Goal: Task Accomplishment & Management: Complete application form

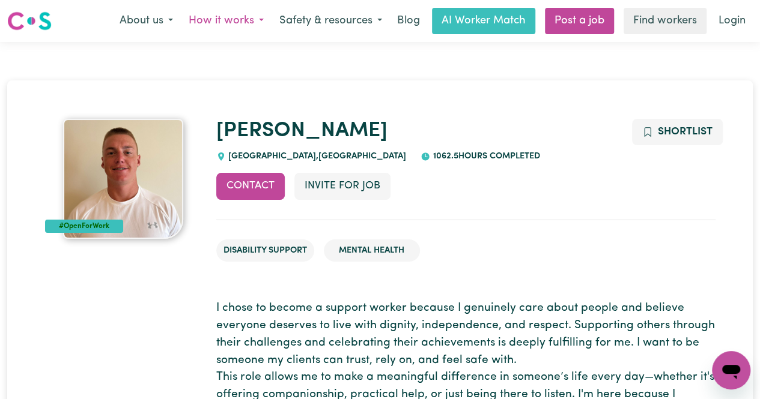
click at [215, 25] on button "How it works" at bounding box center [226, 20] width 91 height 25
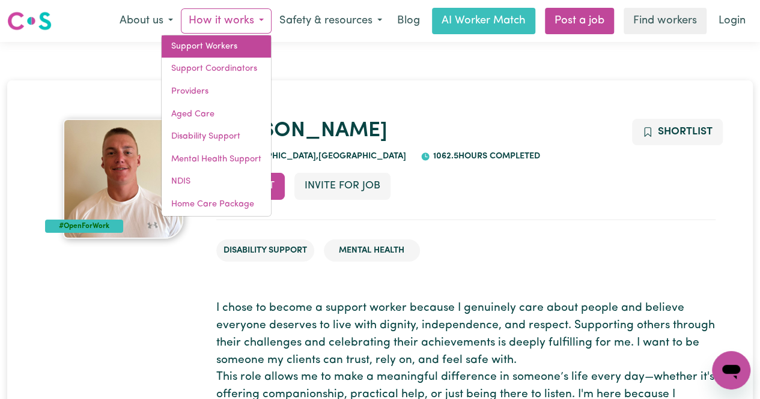
click at [217, 47] on link "Support Workers" at bounding box center [216, 46] width 109 height 23
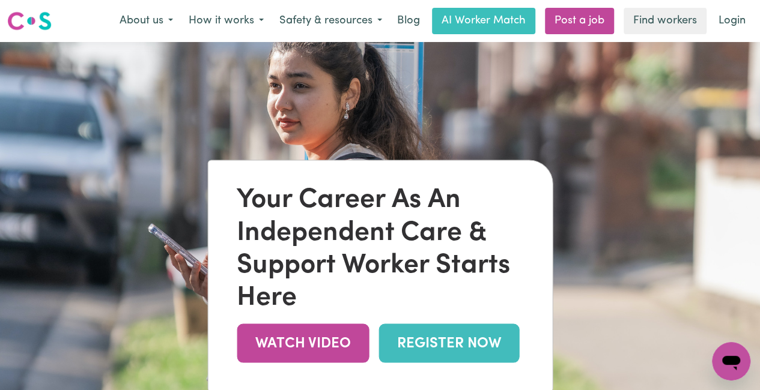
click at [210, 36] on nav "Menu About us How it works Safety & resources Blog AI Worker Match Post a job F…" at bounding box center [380, 21] width 760 height 42
click at [211, 16] on button "How it works" at bounding box center [226, 20] width 91 height 25
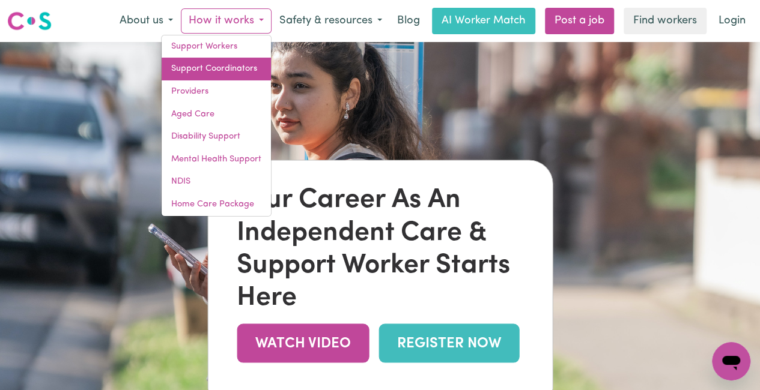
click at [222, 74] on link "Support Coordinators" at bounding box center [216, 69] width 109 height 23
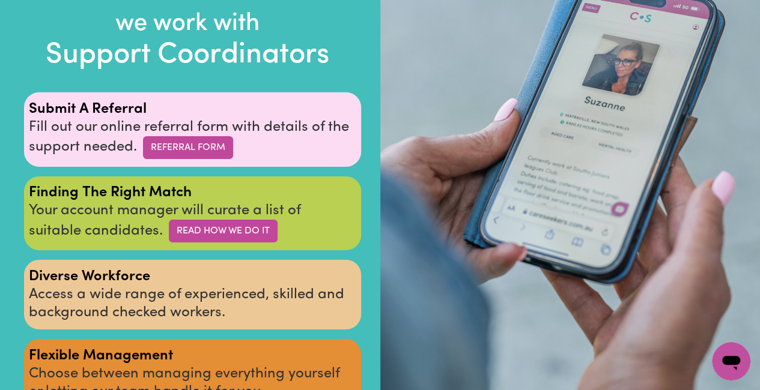
scroll to position [2103, 0]
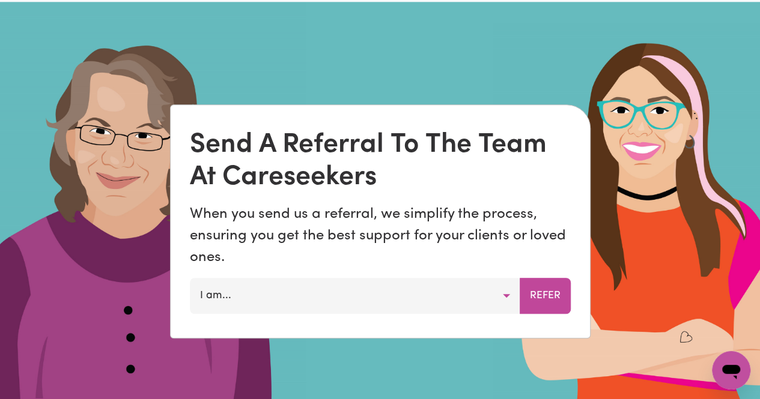
scroll to position [781, 0]
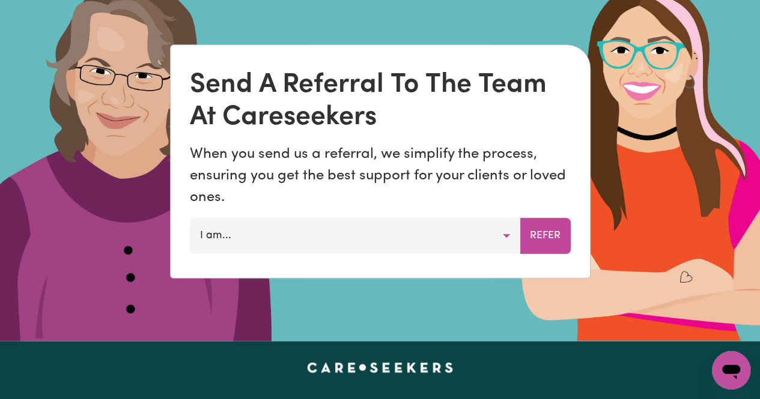
click at [300, 232] on button "I am..." at bounding box center [355, 236] width 330 height 36
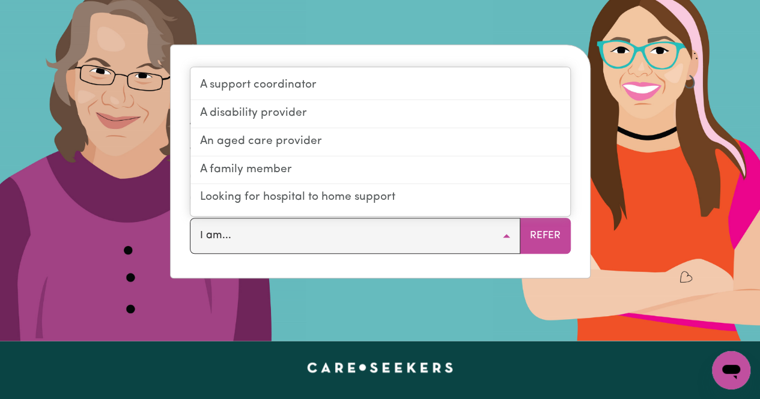
click at [300, 232] on button "I am..." at bounding box center [355, 236] width 330 height 36
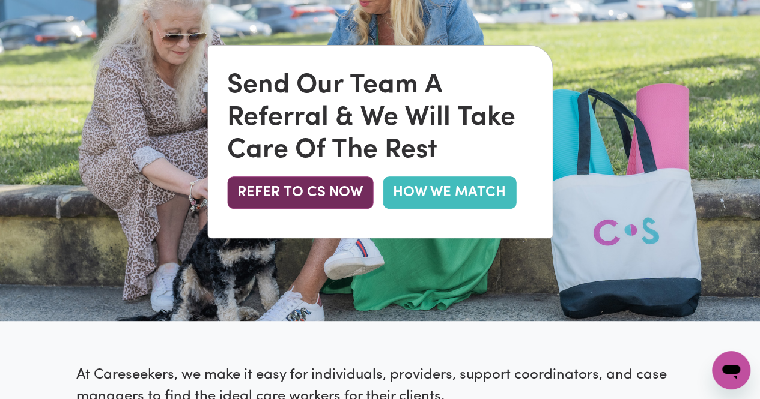
click at [300, 194] on button "REFER TO CS NOW" at bounding box center [300, 193] width 146 height 32
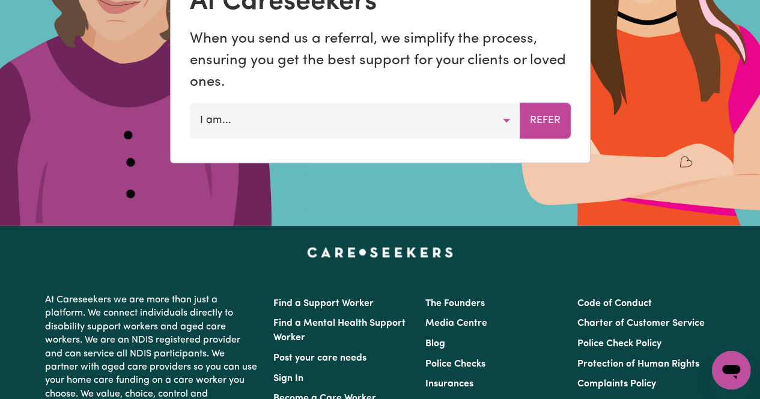
scroll to position [843, 0]
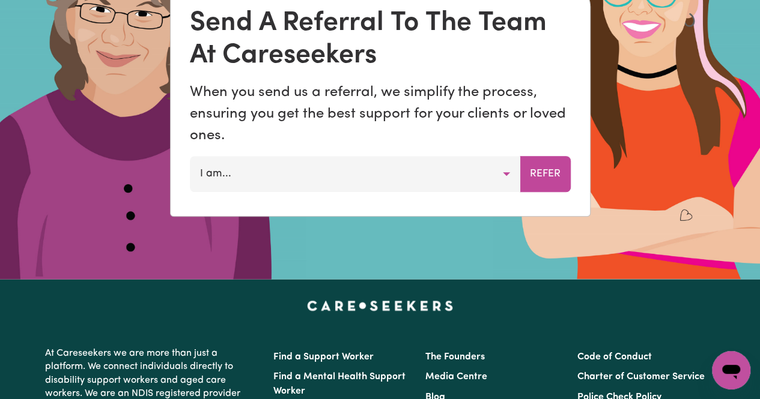
click at [269, 165] on button "I am..." at bounding box center [355, 174] width 330 height 36
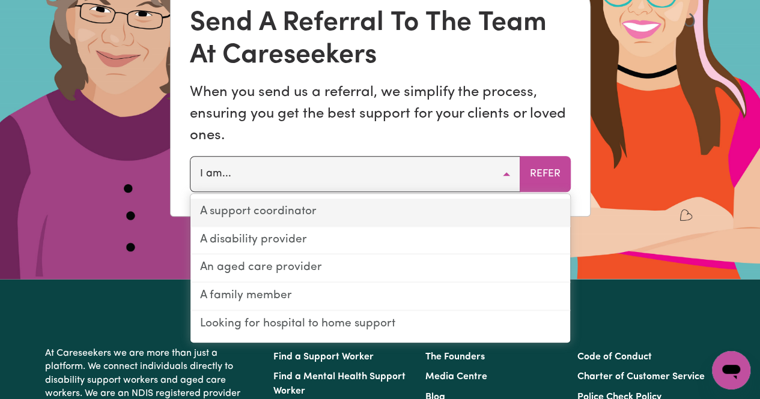
click at [256, 222] on link "A support coordinator" at bounding box center [380, 213] width 380 height 28
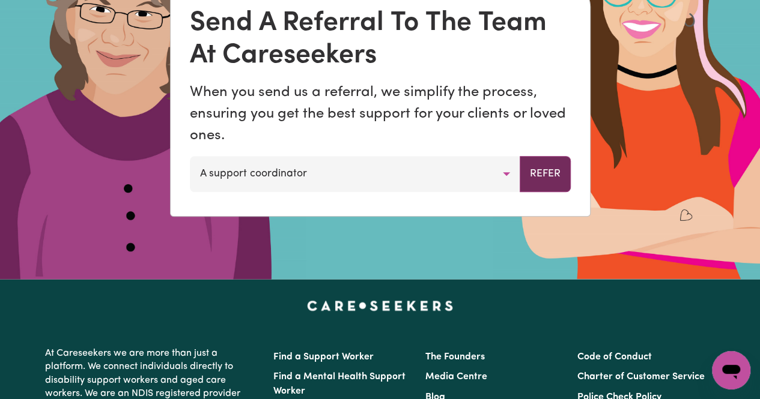
click at [542, 163] on button "Refer" at bounding box center [545, 174] width 51 height 36
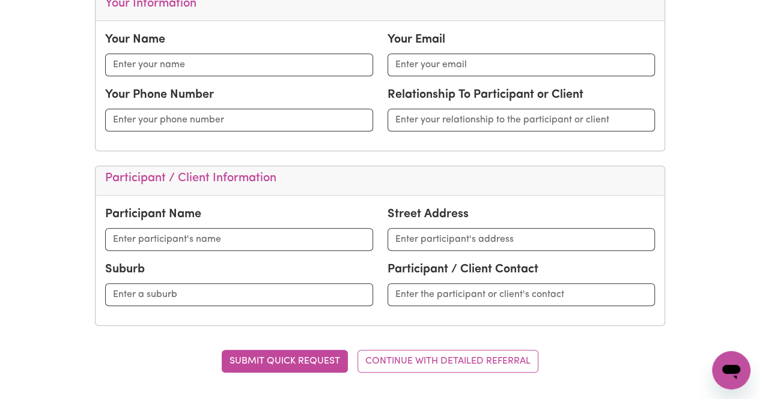
scroll to position [421, 0]
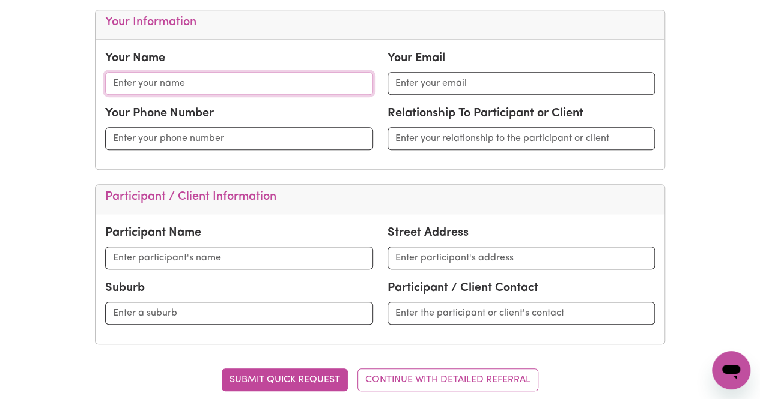
click at [207, 84] on input "text" at bounding box center [238, 83] width 267 height 23
type input "Andrew"
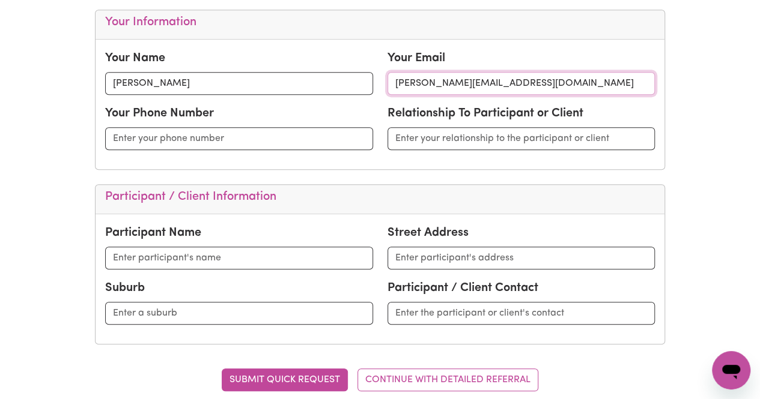
type input "andrew@culturalshift.com.au"
type input "0493339225"
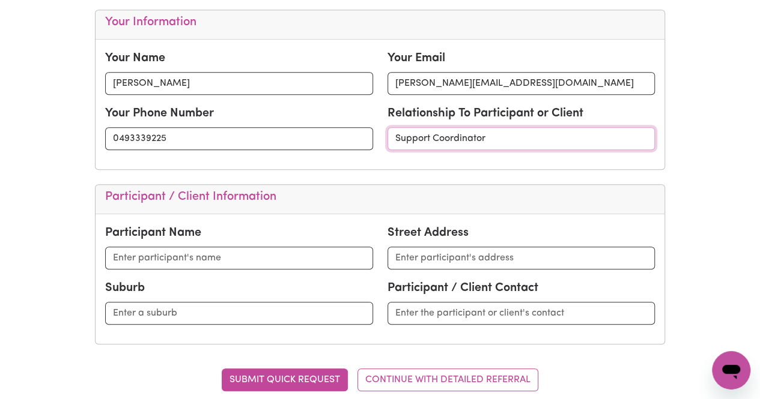
type input "Support Coordinator"
type input "K"
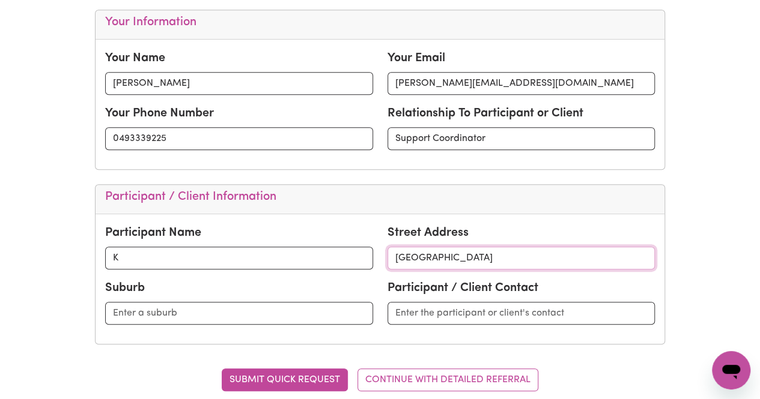
type input "Collingwood Park"
type input "Collingwood"
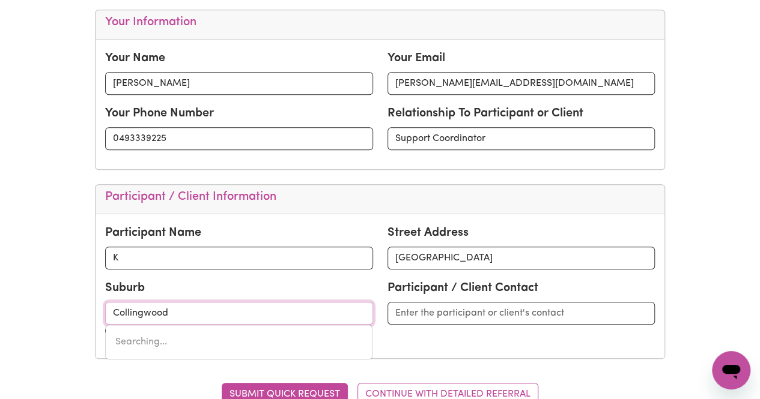
type input "Collingwood HEIGHTS, Western Australia, 6330"
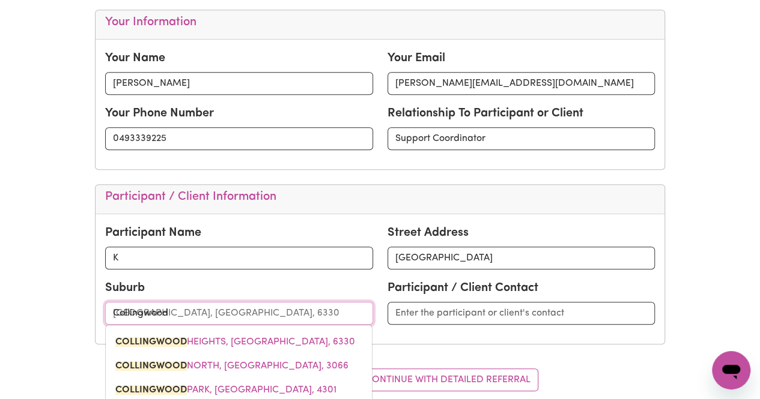
type input "Collingwood P"
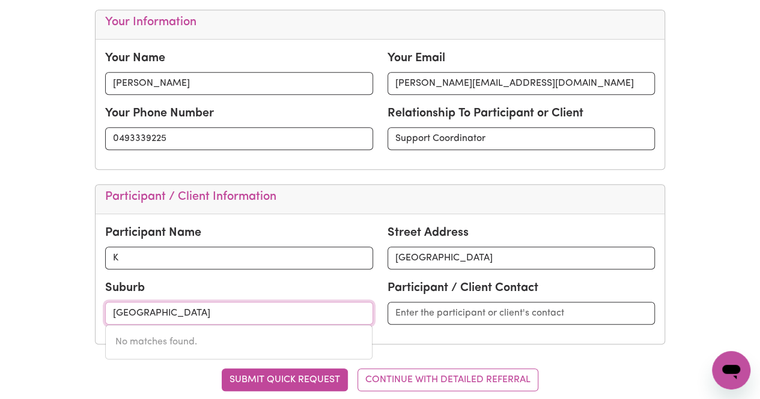
type input "Collingwood Park"
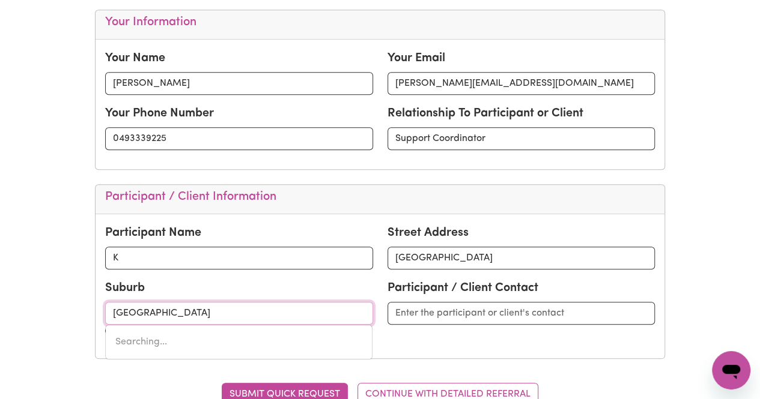
type input "Collingwood Park, Queensland, 4301"
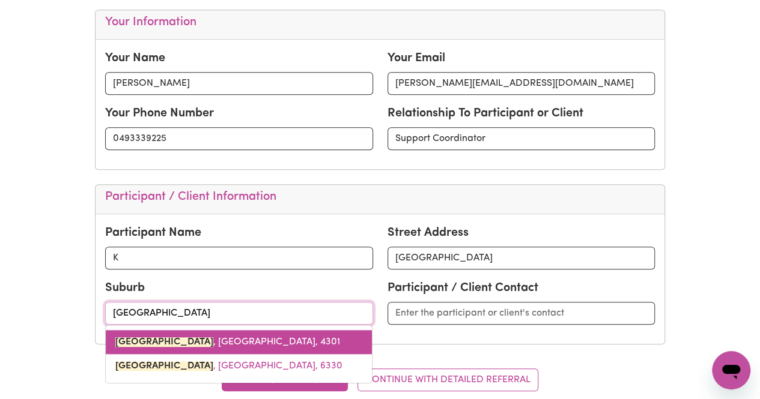
click at [239, 342] on span "COLLINGWOOD PARK , Queensland, 4301" at bounding box center [227, 343] width 225 height 10
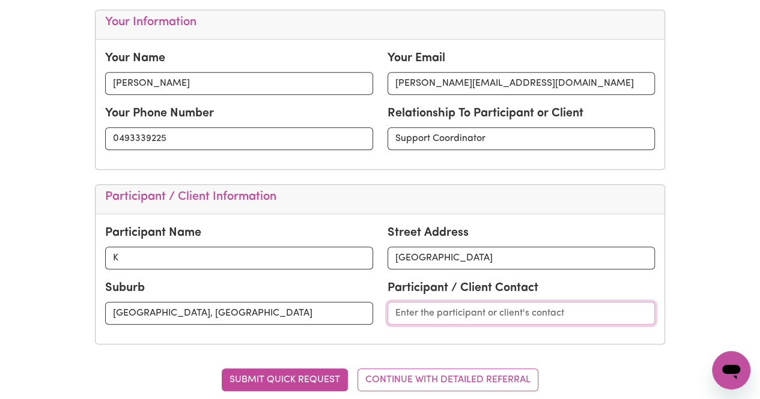
click at [445, 309] on input "text" at bounding box center [520, 313] width 267 height 23
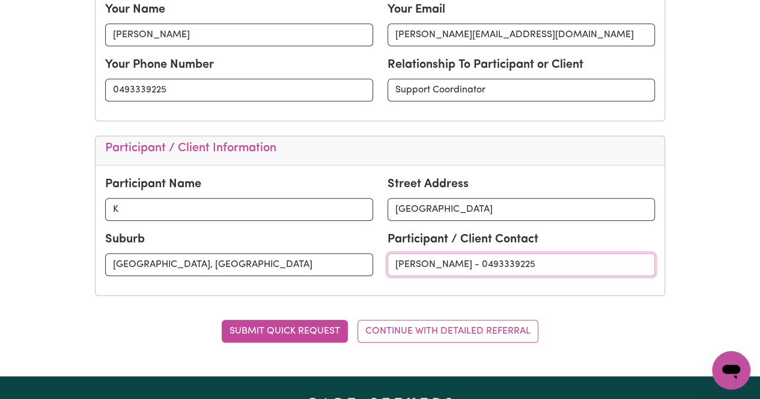
scroll to position [481, 0]
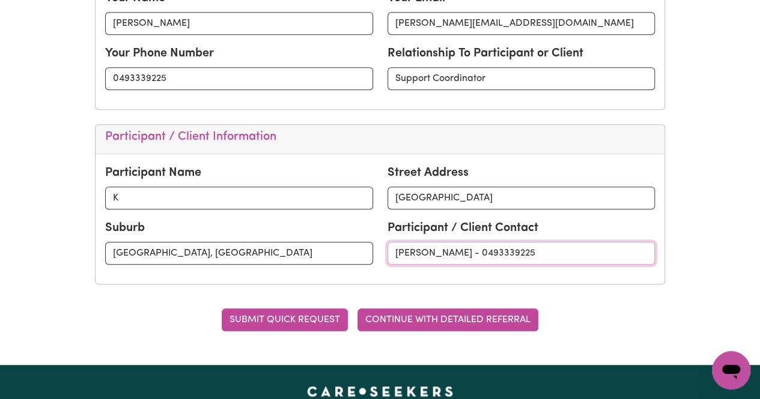
type input "Andrew - 0493339225"
click at [371, 316] on button "CONTINUE WITH DETAILED REFERRAL" at bounding box center [447, 320] width 181 height 23
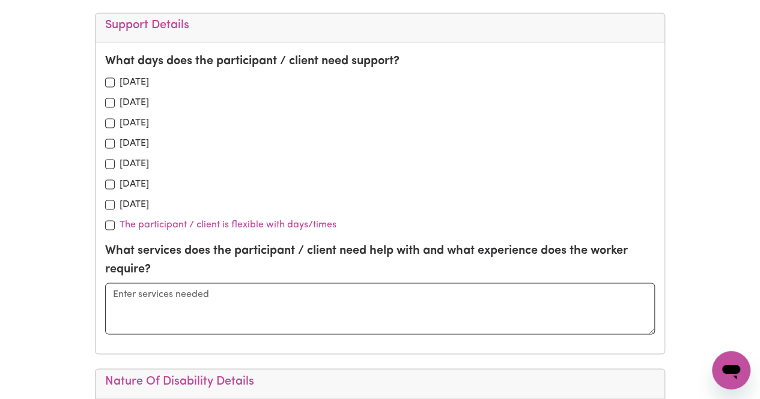
scroll to position [841, 0]
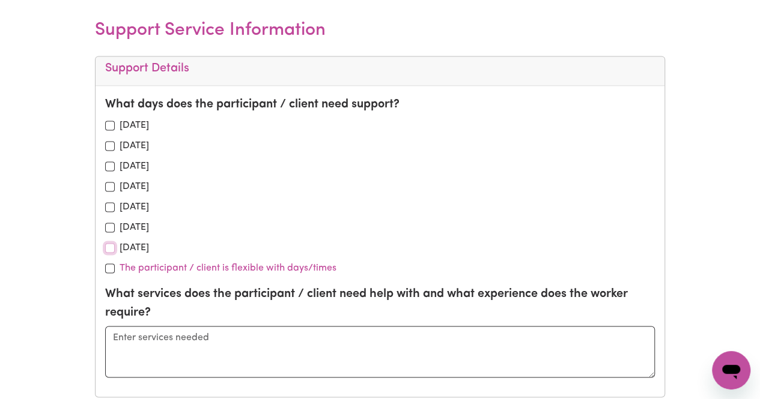
click at [106, 247] on input "checkbox" at bounding box center [110, 248] width 10 height 10
checkbox input "true"
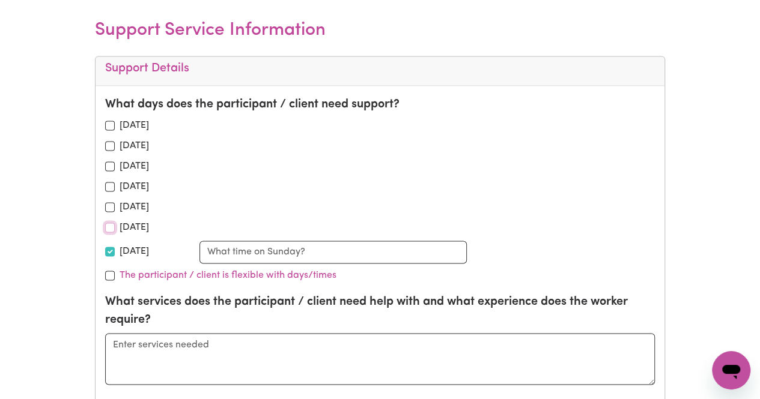
click at [108, 224] on input "checkbox" at bounding box center [110, 228] width 10 height 10
checkbox input "true"
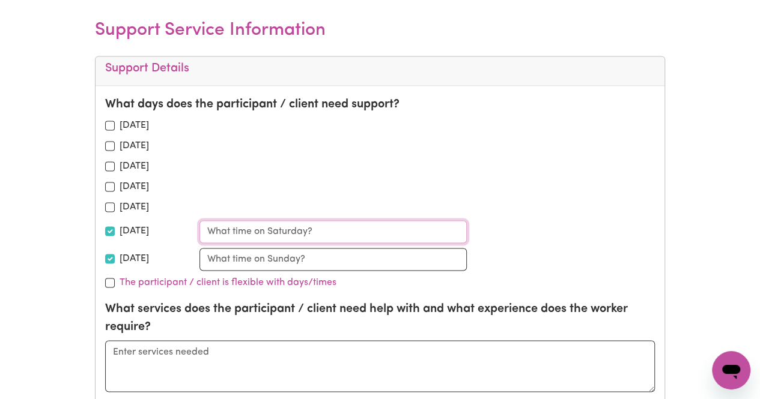
click at [284, 223] on input "text" at bounding box center [332, 231] width 267 height 23
type input "8-8pm"
click at [258, 254] on input "text" at bounding box center [332, 259] width 267 height 23
type input "8-8pm"
click at [211, 229] on input "8-8pm" at bounding box center [332, 231] width 267 height 23
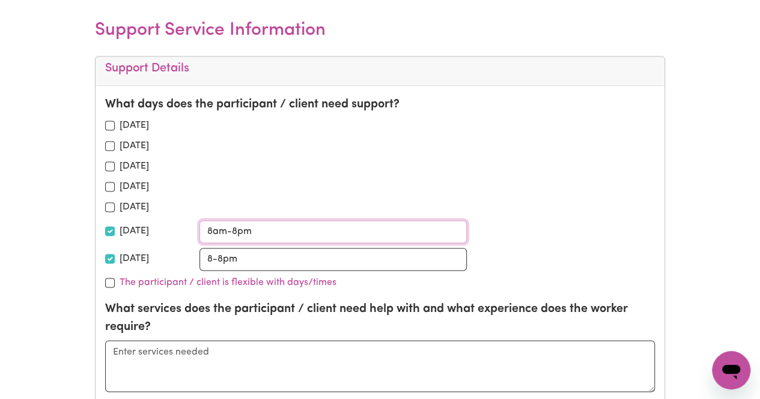
type input "8am-8pm"
click at [213, 257] on input "8-8pm" at bounding box center [332, 259] width 267 height 23
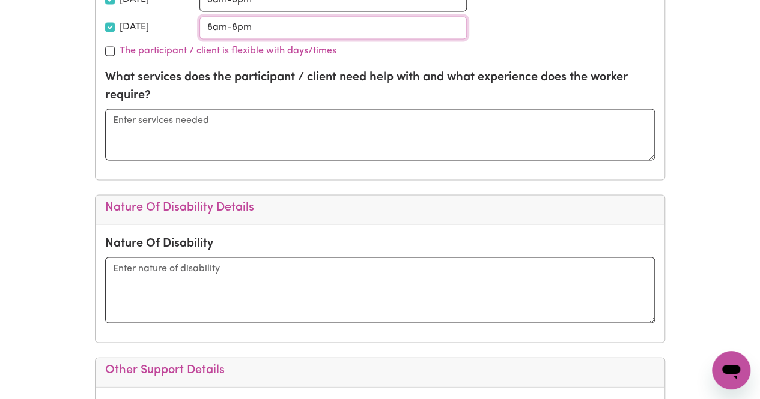
scroll to position [961, 0]
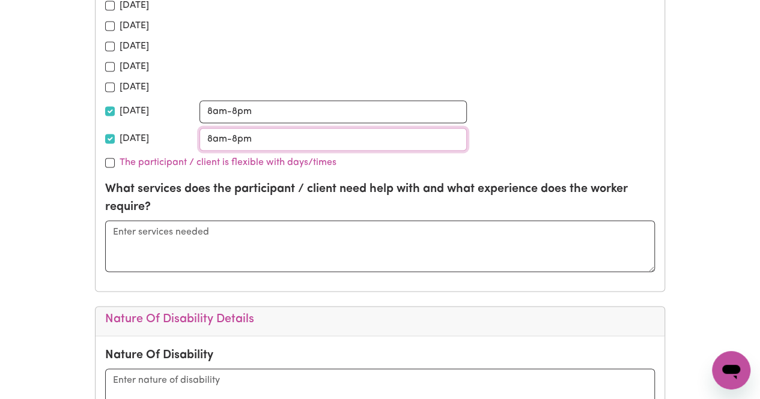
type input "8am-8pm"
click at [233, 234] on textarea at bounding box center [380, 246] width 550 height 52
click at [221, 220] on textarea at bounding box center [380, 246] width 550 height 52
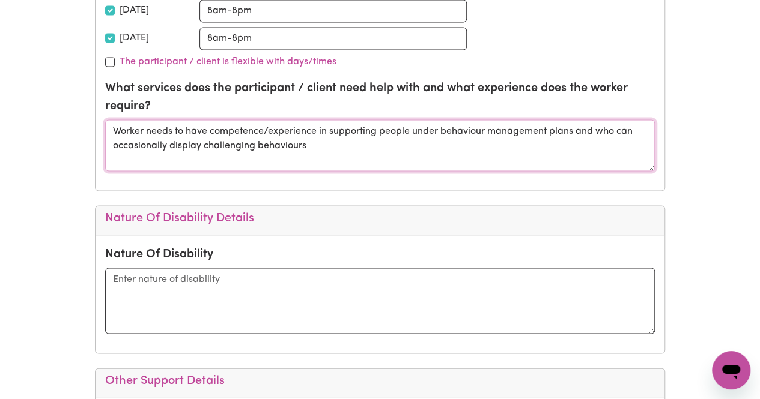
scroll to position [1081, 0]
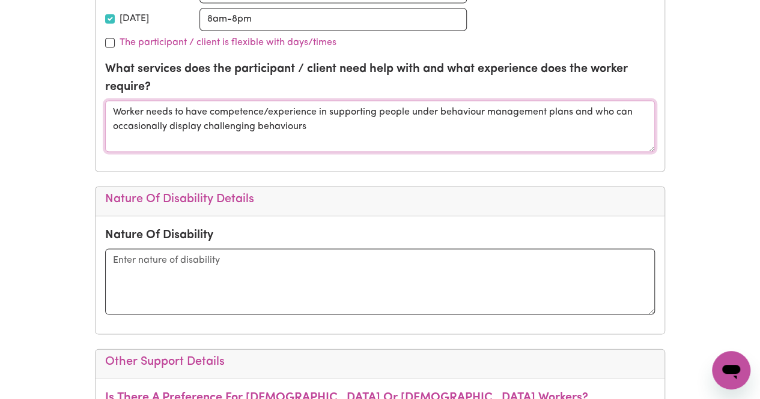
type textarea "Worker needs to have competence/experience in supporting people under behaviour…"
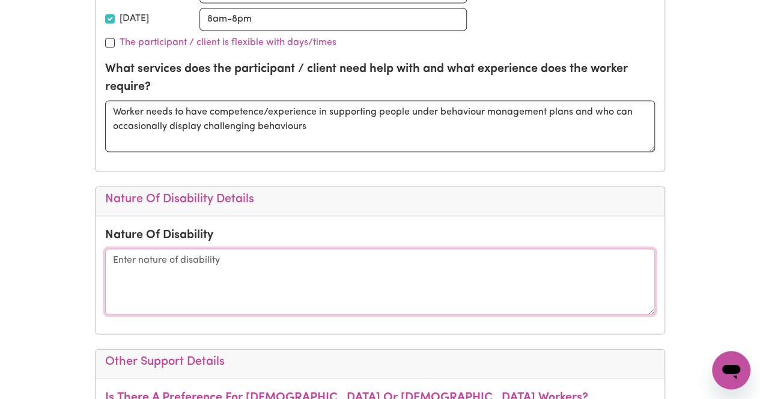
click at [208, 259] on textarea at bounding box center [380, 282] width 550 height 66
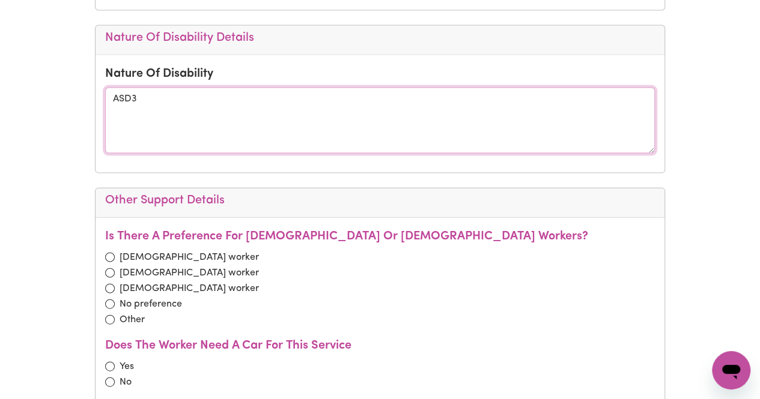
scroll to position [1262, 0]
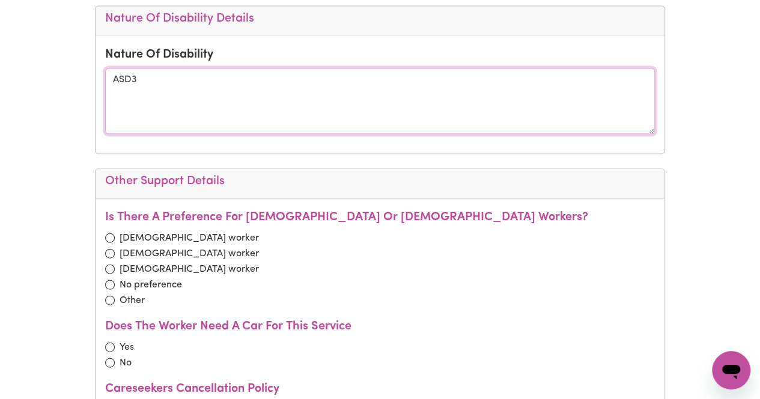
type textarea "ASD3"
click at [112, 281] on input "radio" at bounding box center [110, 286] width 10 height 10
radio input "true"
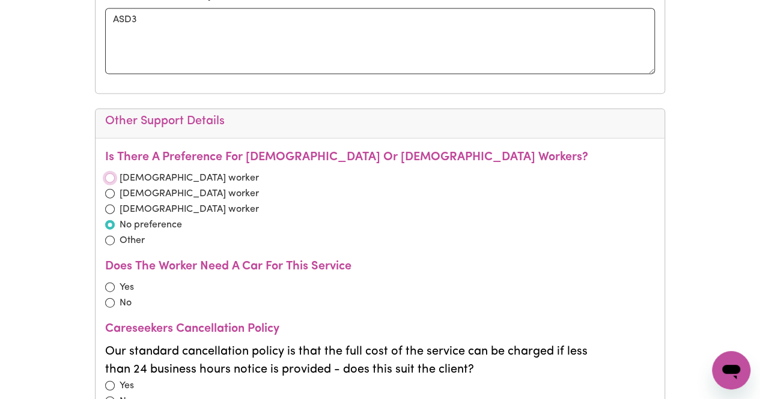
click at [113, 174] on input "radio" at bounding box center [110, 179] width 10 height 10
radio input "true"
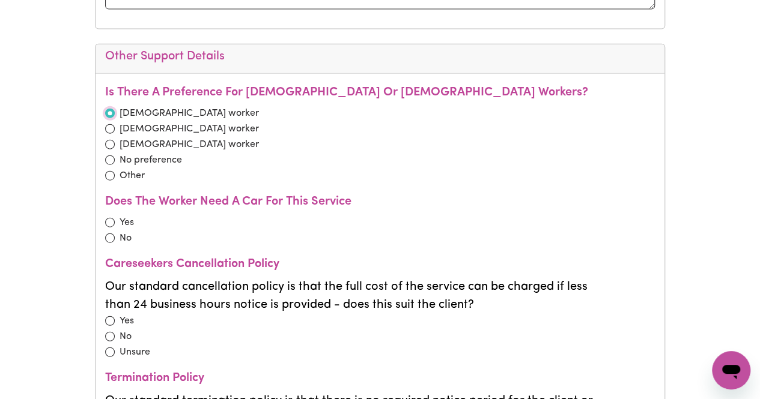
scroll to position [1382, 0]
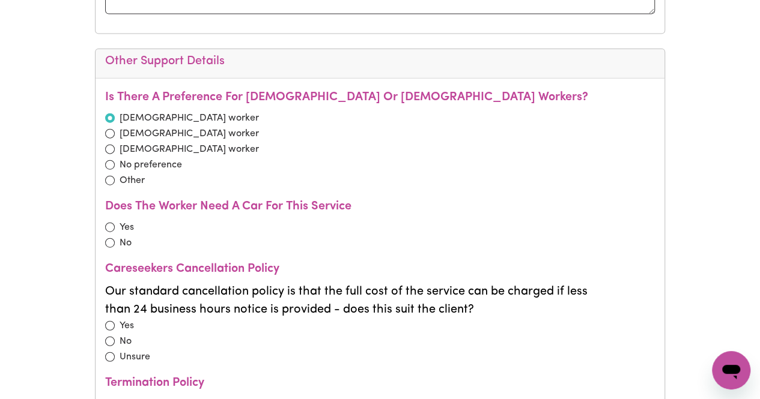
click at [105, 163] on div "No preference" at bounding box center [380, 165] width 550 height 14
click at [108, 160] on input "radio" at bounding box center [110, 165] width 10 height 10
radio input "true"
click at [109, 223] on input "radio" at bounding box center [110, 228] width 10 height 10
radio input "true"
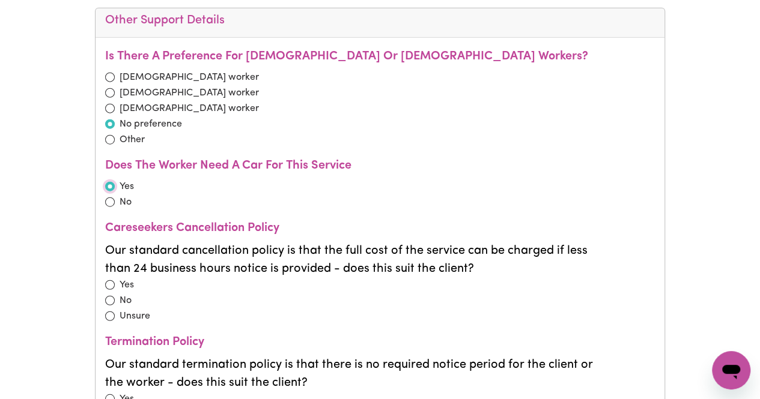
scroll to position [1442, 0]
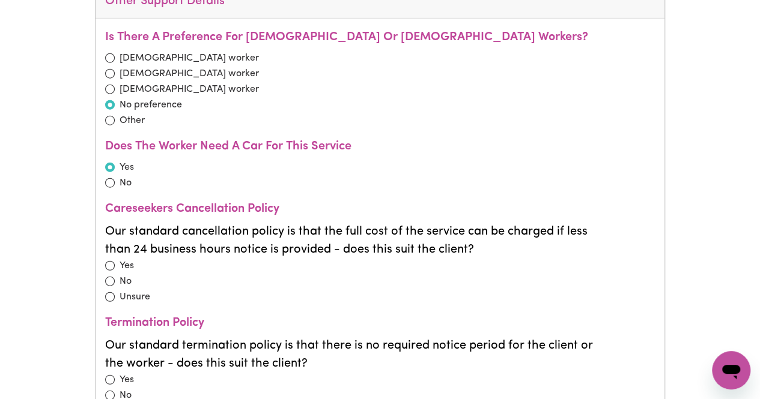
click at [187, 237] on p "Our standard cancellation policy is that the full cost of the service can be ch…" at bounding box center [352, 241] width 494 height 36
drag, startPoint x: 180, startPoint y: 251, endPoint x: 210, endPoint y: 251, distance: 30.6
click at [210, 251] on p "Our standard cancellation policy is that the full cost of the service can be ch…" at bounding box center [352, 241] width 494 height 36
click at [215, 251] on p "Our standard cancellation policy is that the full cost of the service can be ch…" at bounding box center [352, 241] width 494 height 36
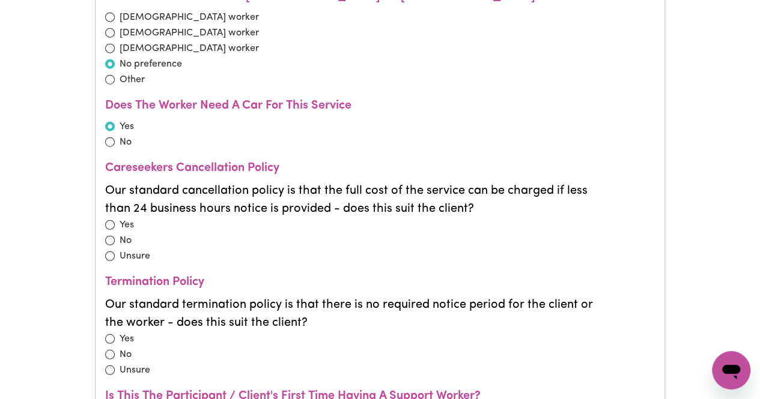
scroll to position [1502, 0]
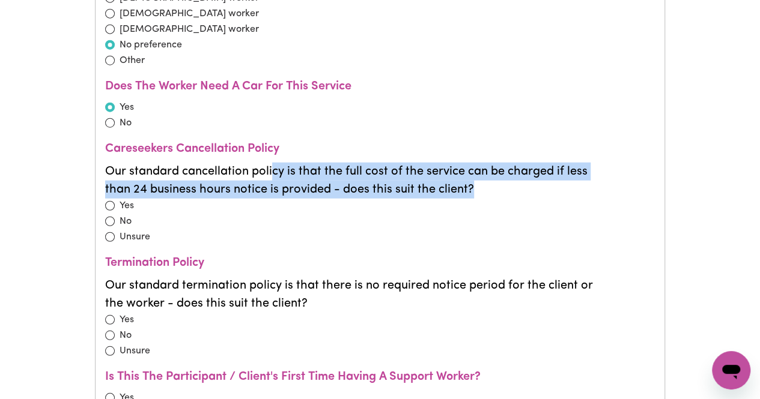
drag, startPoint x: 288, startPoint y: 164, endPoint x: 553, endPoint y: 175, distance: 264.6
click at [553, 175] on p "Our standard cancellation policy is that the full cost of the service can be ch…" at bounding box center [352, 181] width 494 height 36
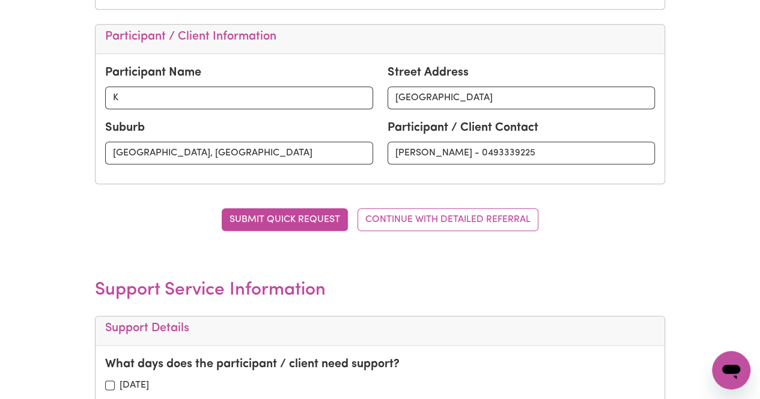
scroll to position [661, 0]
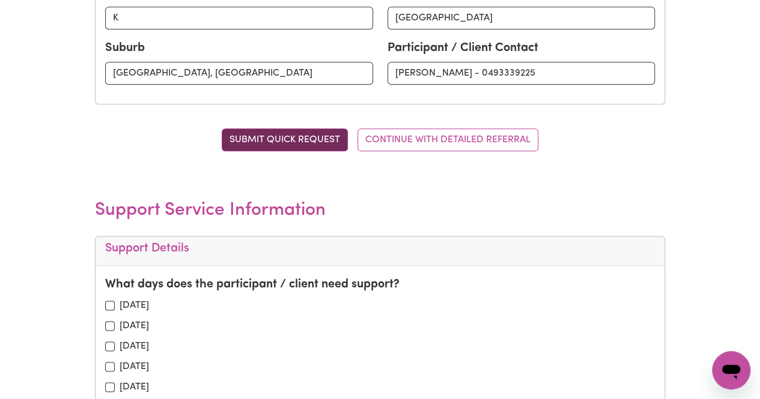
click at [294, 140] on button "SUBMIT QUICK REQUEST" at bounding box center [285, 140] width 126 height 23
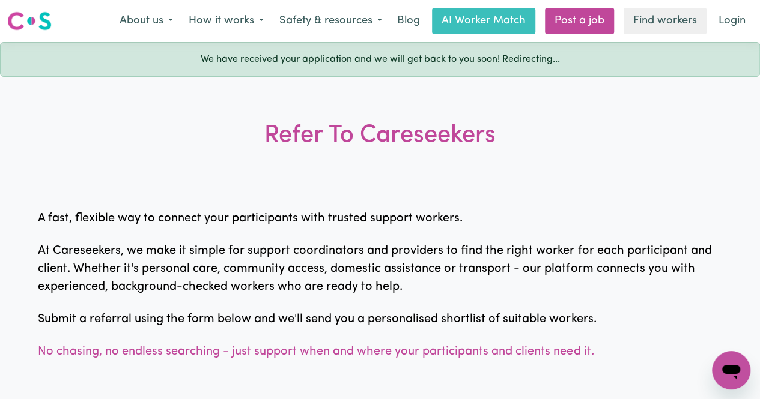
scroll to position [0, 0]
